Goal: Use online tool/utility: Utilize a website feature to perform a specific function

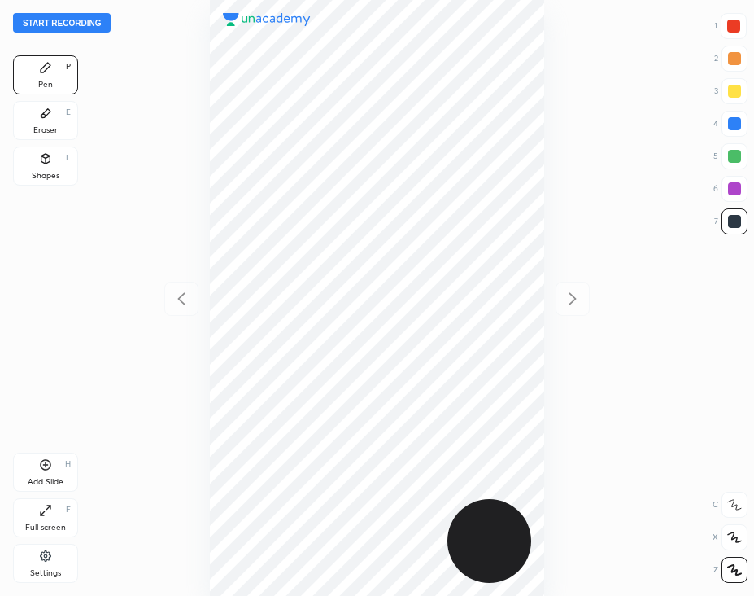
scroll to position [595, 493]
click at [734, 24] on div at bounding box center [734, 26] width 13 height 13
click at [65, 24] on button "Start recording" at bounding box center [62, 23] width 98 height 20
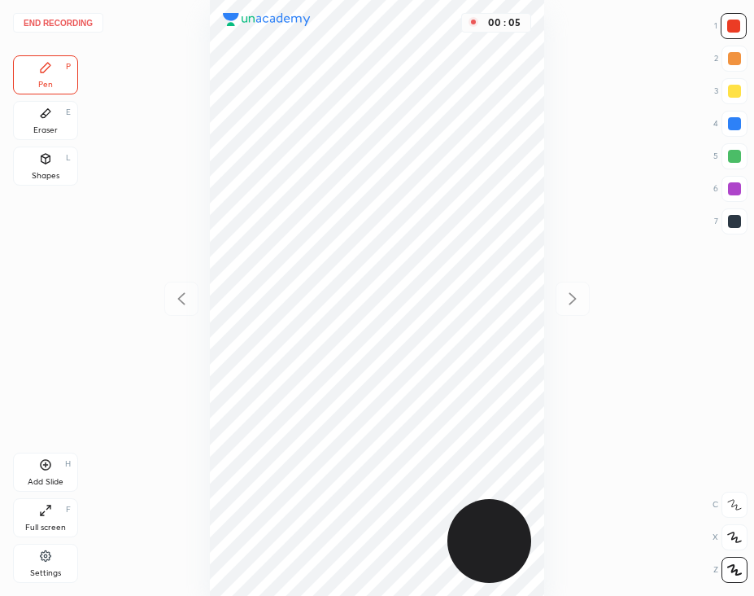
click at [741, 221] on div at bounding box center [734, 221] width 13 height 13
click at [738, 30] on div at bounding box center [734, 26] width 13 height 13
click at [732, 225] on div at bounding box center [734, 221] width 13 height 13
click at [53, 471] on div "Add Slide H" at bounding box center [45, 472] width 65 height 39
click at [57, 468] on div "Add Slide H" at bounding box center [45, 472] width 65 height 39
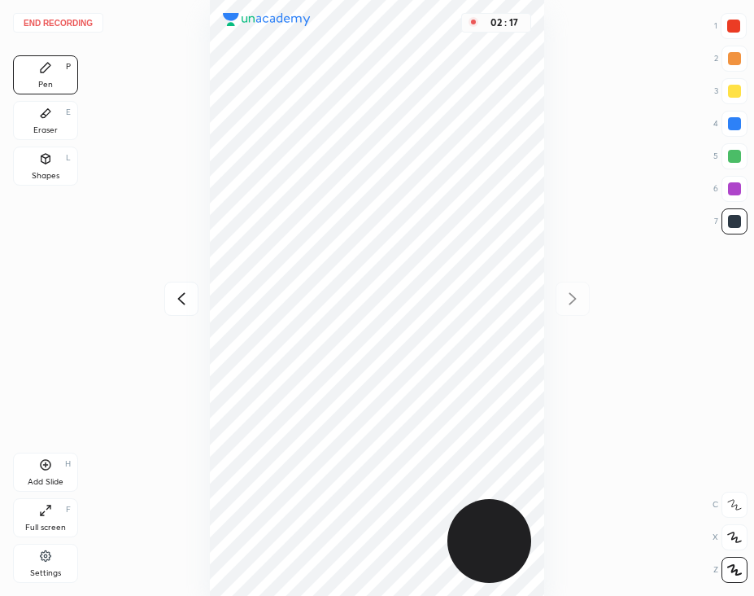
click at [77, 24] on button "End recording" at bounding box center [58, 23] width 90 height 20
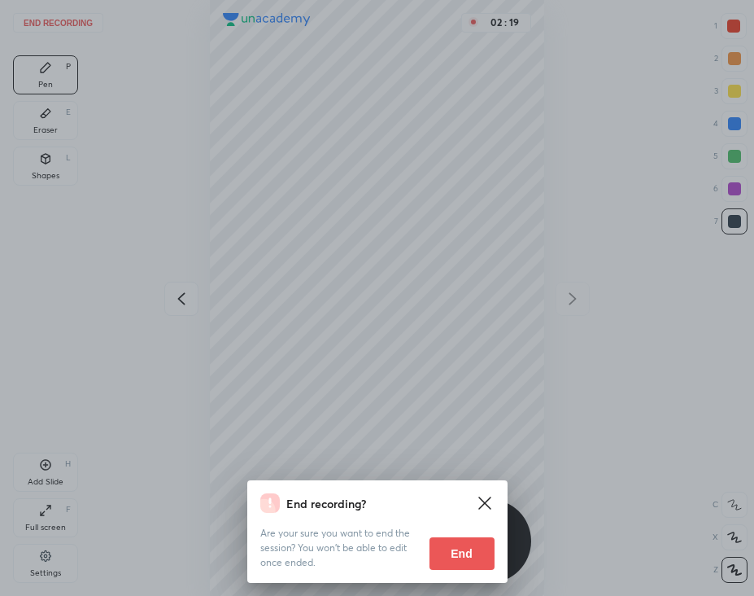
click at [466, 554] on button "End" at bounding box center [462, 553] width 65 height 33
